Goal: Find specific page/section: Find specific page/section

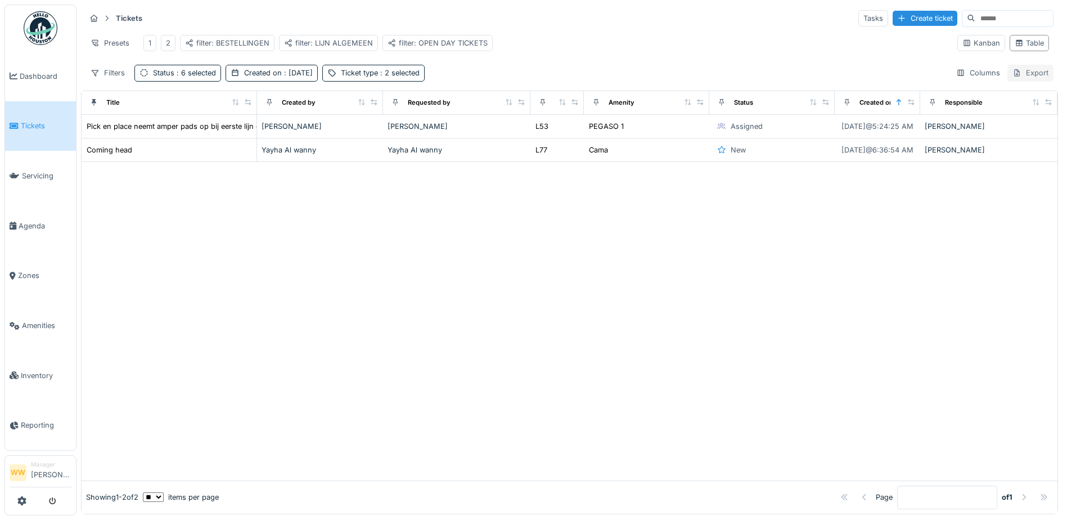
scroll to position [7, 0]
click at [1019, 43] on div "Table" at bounding box center [1029, 43] width 29 height 11
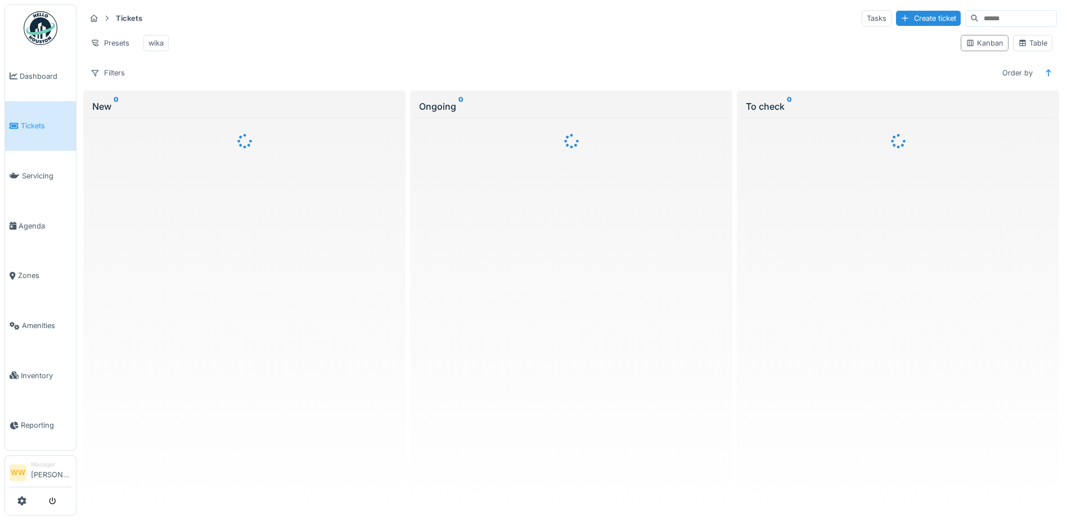
scroll to position [7, 0]
click at [1048, 33] on div "Kanban Table" at bounding box center [1006, 42] width 101 height 25
drag, startPoint x: 1015, startPoint y: 50, endPoint x: 1025, endPoint y: 42, distance: 13.2
click at [1017, 49] on div "Kanban Table" at bounding box center [1006, 42] width 101 height 25
click at [1027, 40] on div "Table" at bounding box center [1032, 43] width 29 height 11
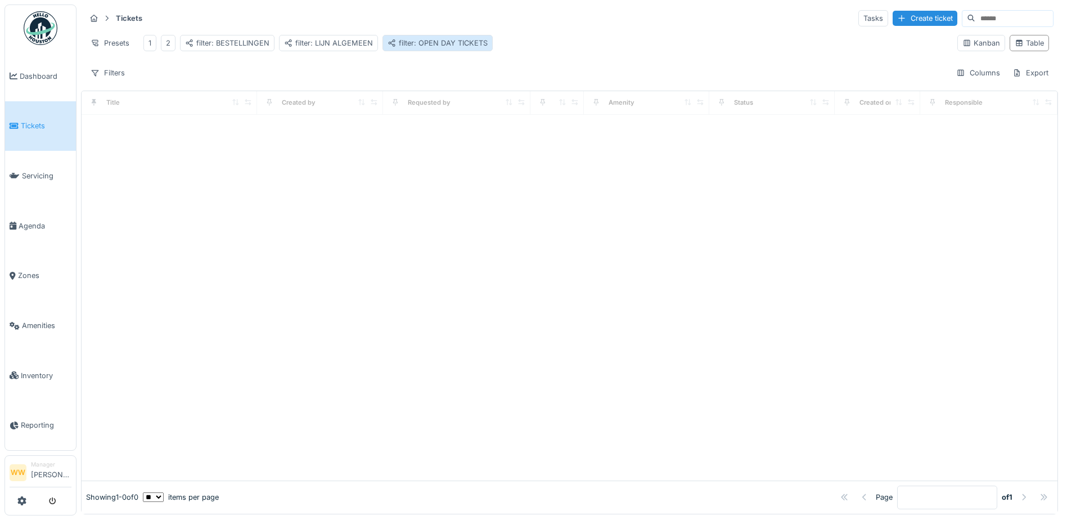
click at [445, 38] on div "filter: OPEN DAY TICKETS" at bounding box center [438, 43] width 100 height 11
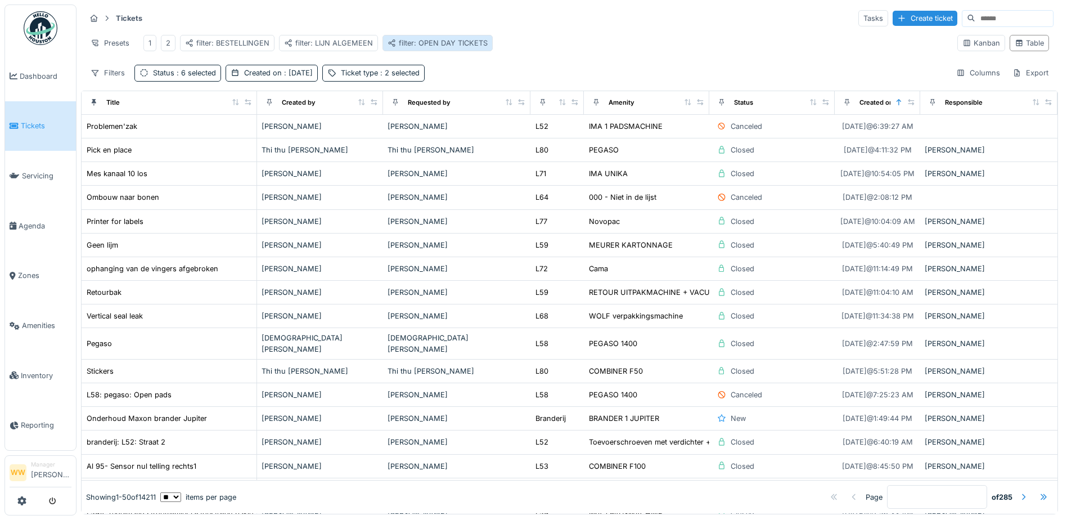
click at [464, 38] on div "filter: OPEN DAY TICKETS" at bounding box center [438, 43] width 100 height 11
